Goal: Information Seeking & Learning: Learn about a topic

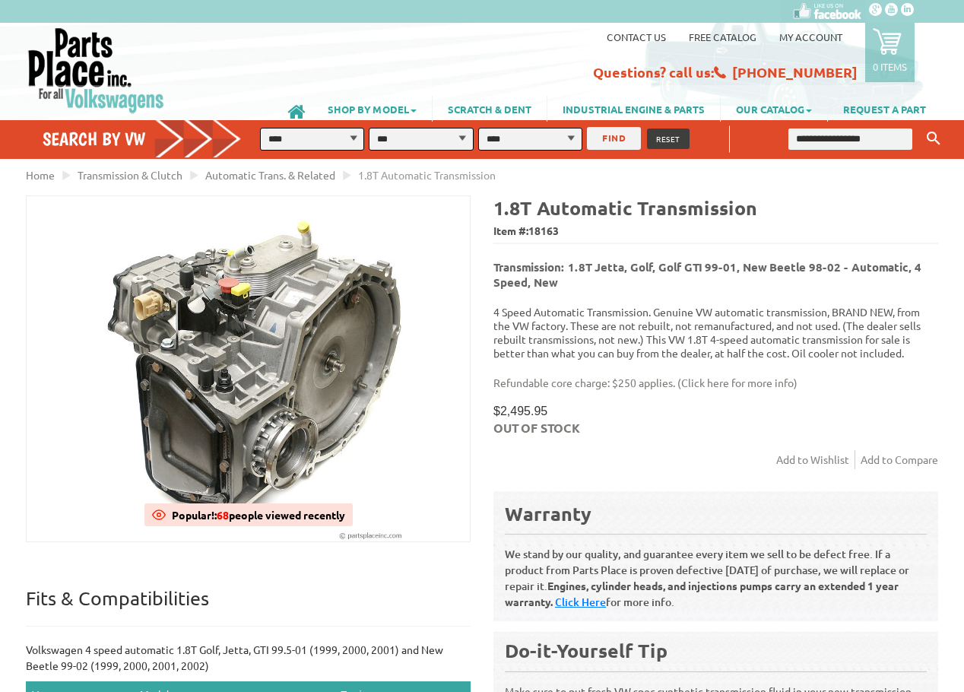
click at [627, 148] on button "FIND" at bounding box center [614, 138] width 54 height 23
click at [335, 175] on span "Automatic Trans. & Related" at bounding box center [270, 175] width 130 height 14
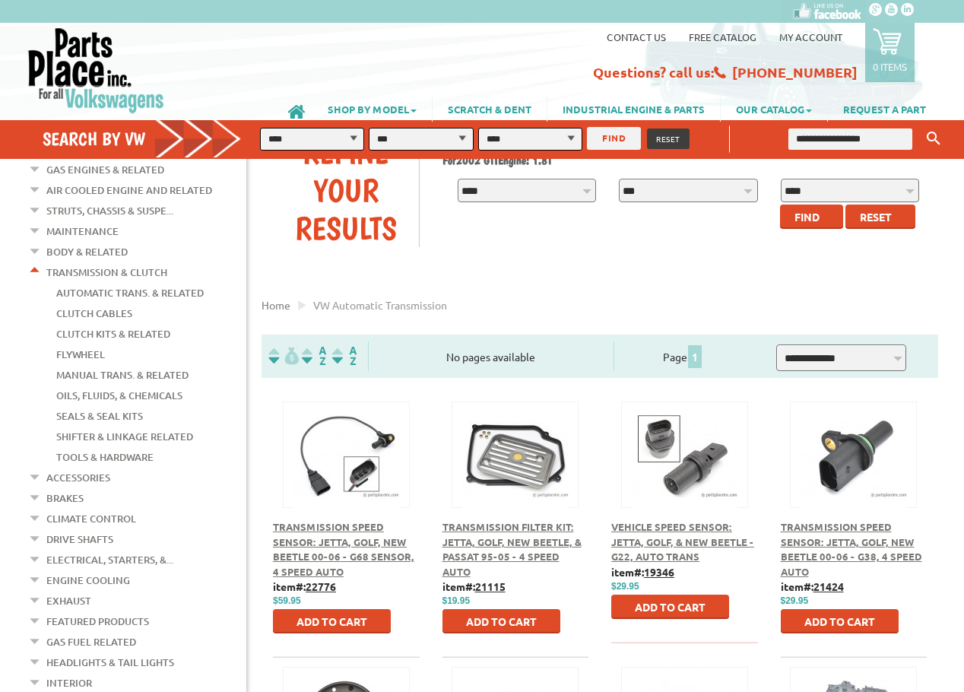
scroll to position [130, 0]
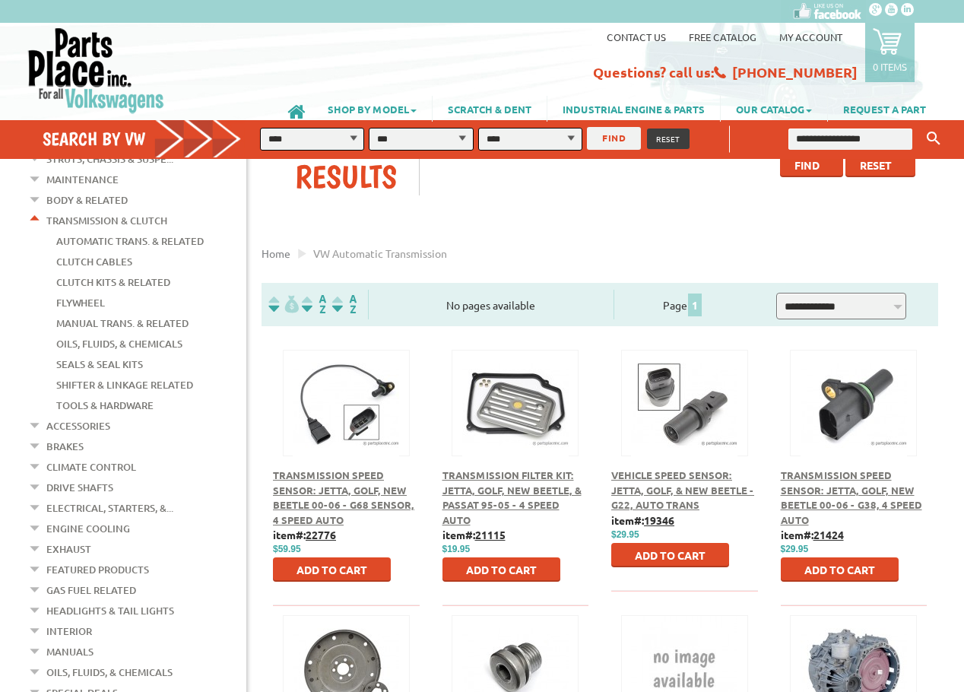
click at [199, 231] on link "Automatic Trans. & Related" at bounding box center [130, 241] width 148 height 20
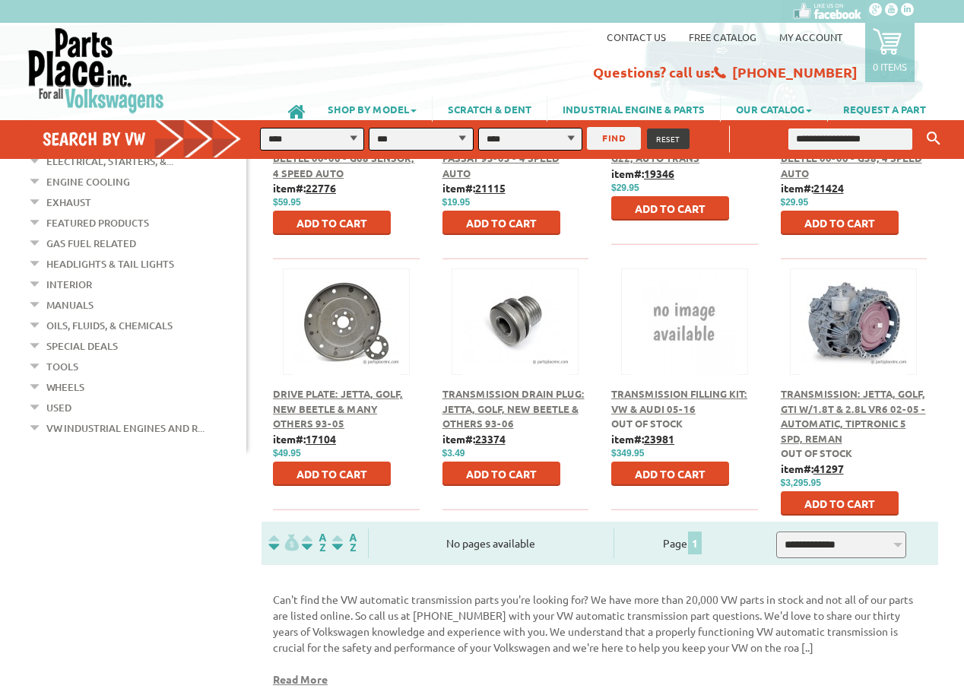
scroll to position [477, 0]
click at [835, 400] on span "Transmission: Jetta, Golf, GTI w/1.8T & 2.8L VR6 02-05 - Automatic, Tiptronic 5…" at bounding box center [853, 416] width 145 height 58
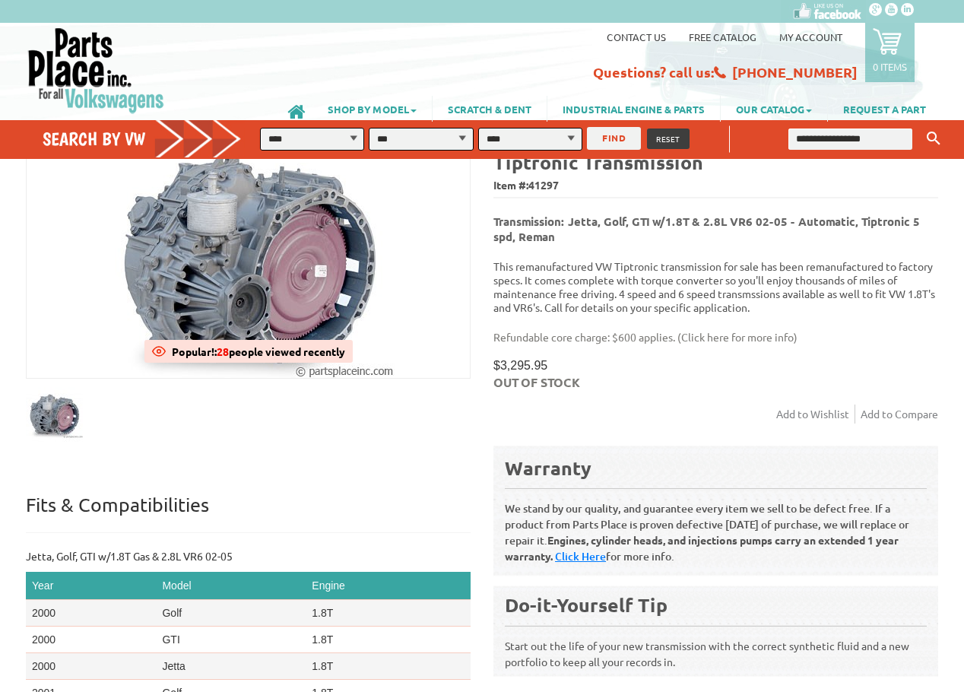
scroll to position [43, 0]
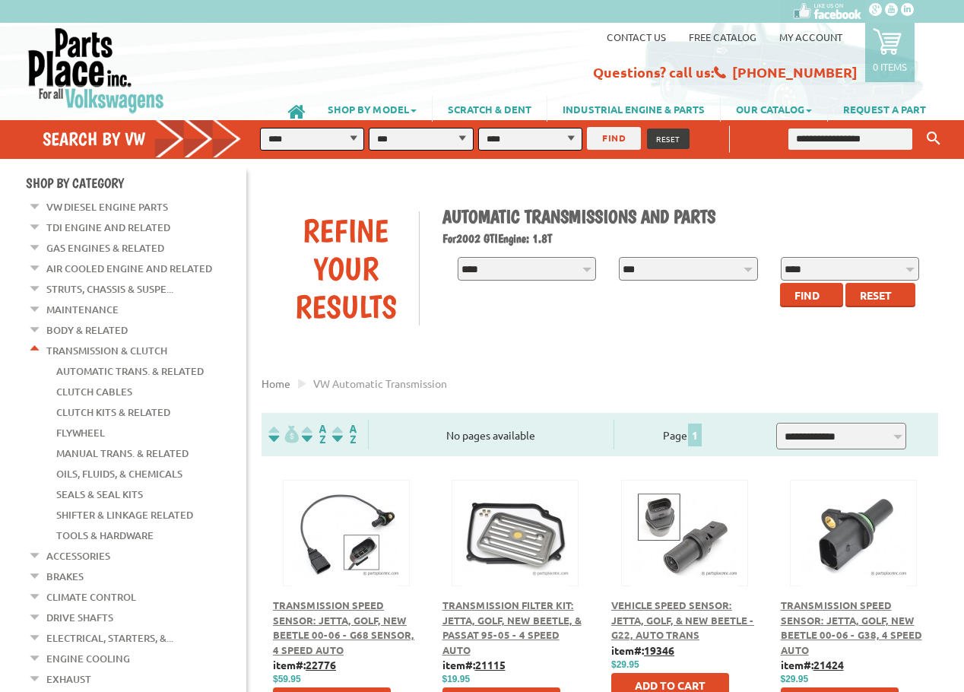
scroll to position [477, 0]
